Goal: Navigation & Orientation: Find specific page/section

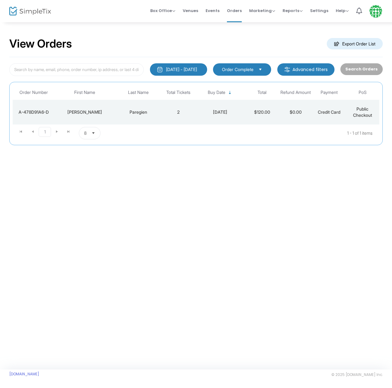
click at [261, 113] on td "$120.00" at bounding box center [261, 112] width 33 height 25
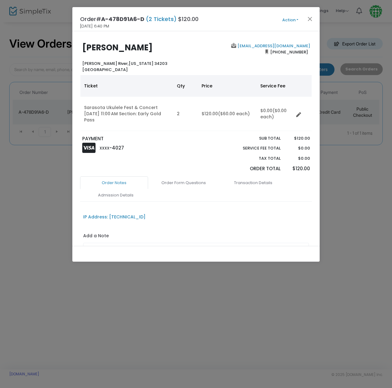
click at [266, 45] on link "[EMAIL_ADDRESS][DOMAIN_NAME]" at bounding box center [273, 46] width 74 height 6
click at [309, 18] on button "Close" at bounding box center [310, 19] width 8 height 8
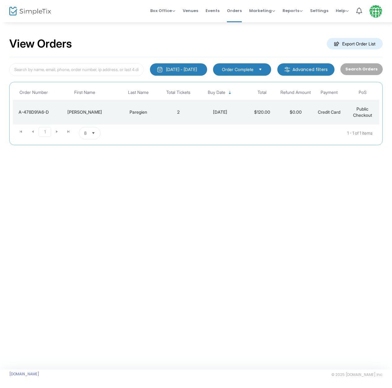
click at [92, 132] on span "Select" at bounding box center [93, 133] width 10 height 10
click at [86, 182] on span "100" at bounding box center [87, 182] width 7 height 6
click at [58, 132] on kendo-pager-next-buttons at bounding box center [62, 133] width 23 height 12
click at [56, 131] on kendo-pager-next-buttons at bounding box center [62, 133] width 23 height 12
click at [188, 10] on span "Venues" at bounding box center [190, 11] width 15 height 16
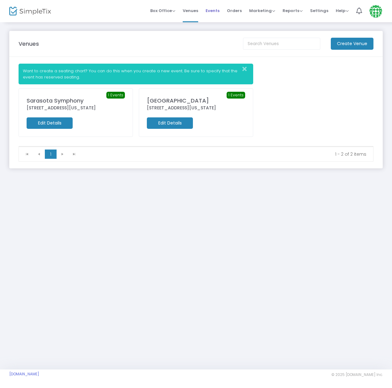
click at [213, 11] on span "Events" at bounding box center [212, 11] width 14 height 16
